Goal: Task Accomplishment & Management: Use online tool/utility

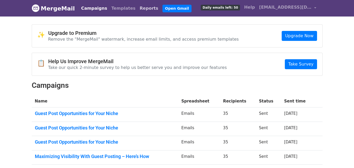
click at [138, 7] on link "Reports" at bounding box center [149, 8] width 23 height 10
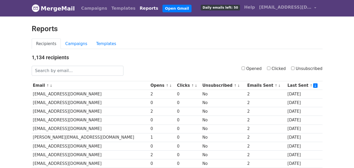
click at [270, 70] on input "Clicked" at bounding box center [268, 68] width 3 height 3
checkbox input "true"
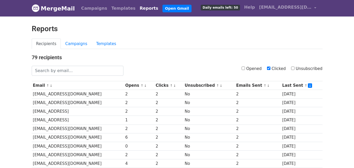
scroll to position [259, 0]
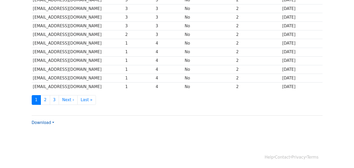
click at [44, 120] on link "Download" at bounding box center [43, 122] width 23 height 5
click at [49, 132] on link "CSV" at bounding box center [52, 132] width 41 height 8
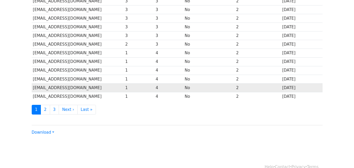
scroll to position [0, 0]
